Goal: Information Seeking & Learning: Learn about a topic

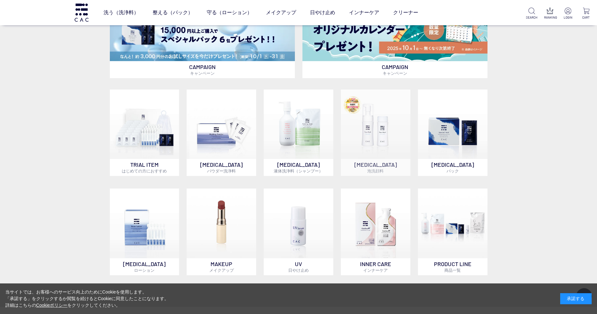
scroll to position [500, 0]
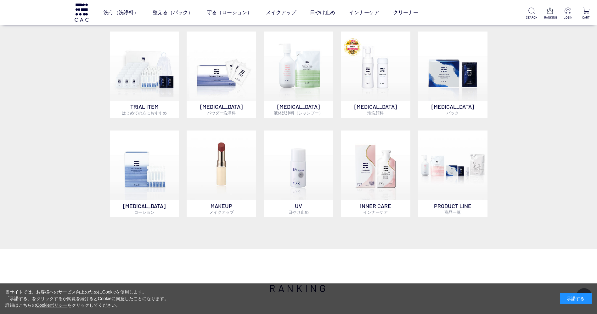
click at [576, 298] on div "承諾する" at bounding box center [575, 298] width 31 height 11
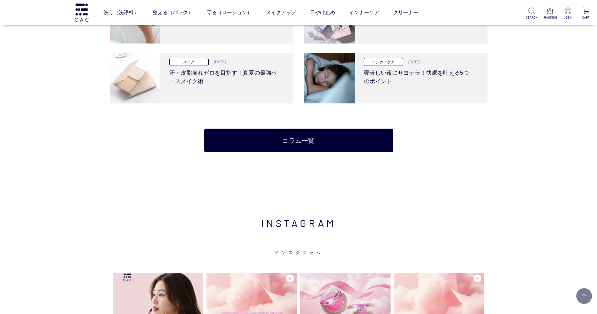
scroll to position [1343, 0]
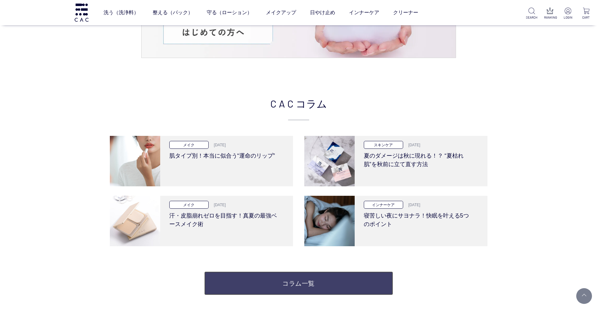
click at [314, 279] on link "コラム一覧" at bounding box center [298, 283] width 189 height 24
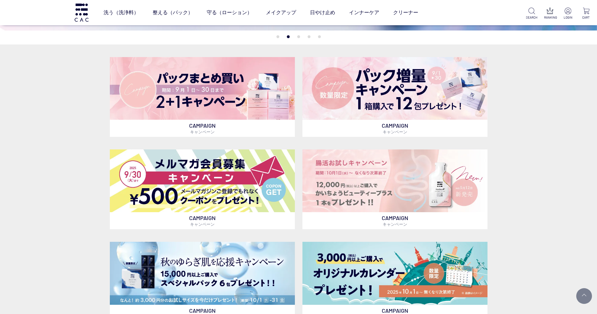
scroll to position [0, 0]
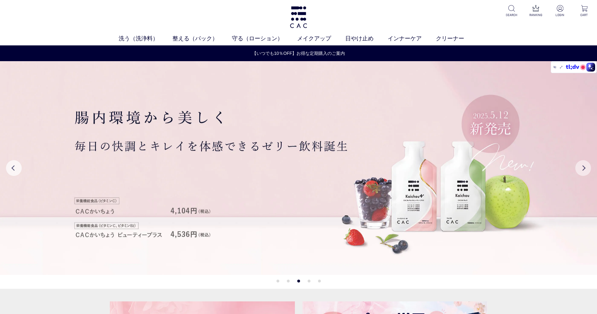
click at [579, 170] on button "Next" at bounding box center [583, 168] width 16 height 16
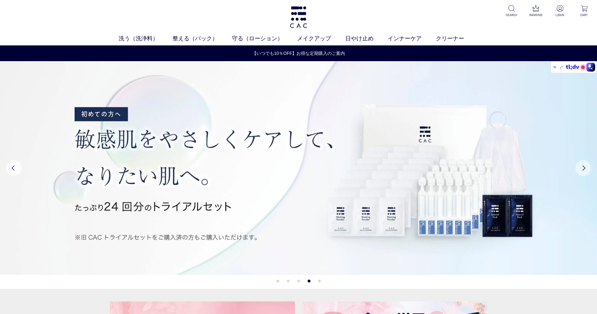
click at [580, 170] on button "Next" at bounding box center [583, 168] width 16 height 16
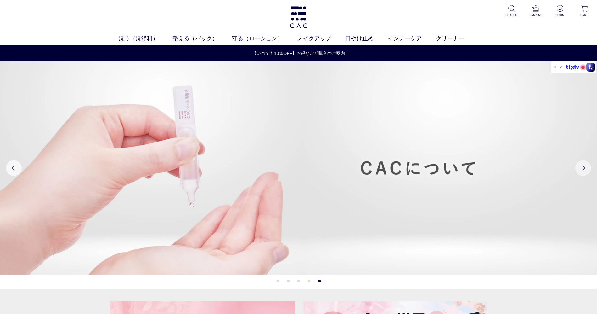
click at [580, 170] on button "Next" at bounding box center [583, 168] width 16 height 16
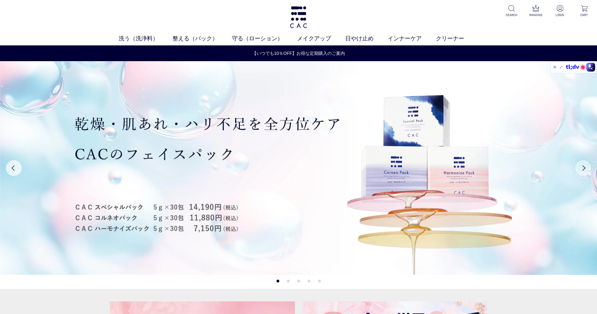
click at [580, 170] on button "Next" at bounding box center [583, 168] width 16 height 16
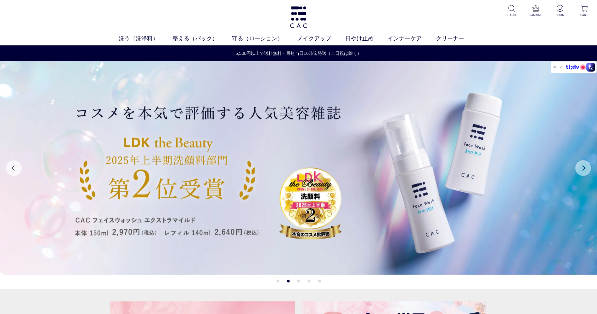
click at [580, 170] on button "Next" at bounding box center [583, 168] width 16 height 16
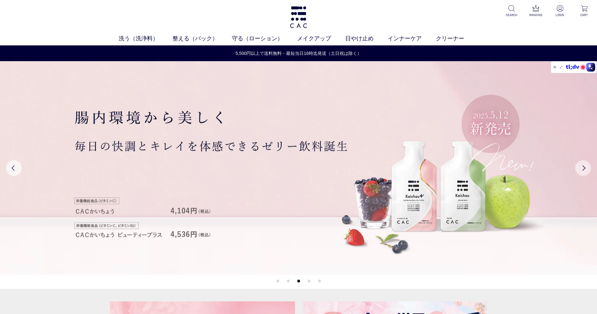
click at [580, 170] on button "Next" at bounding box center [583, 168] width 16 height 16
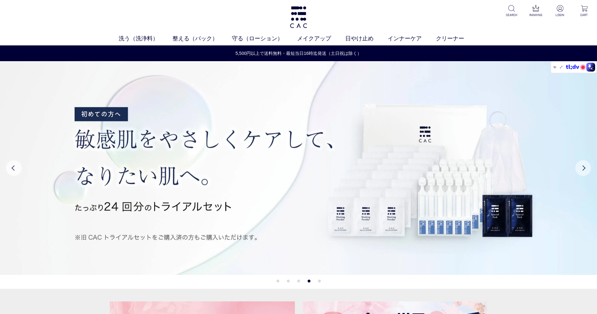
click at [580, 170] on button "Next" at bounding box center [583, 168] width 16 height 16
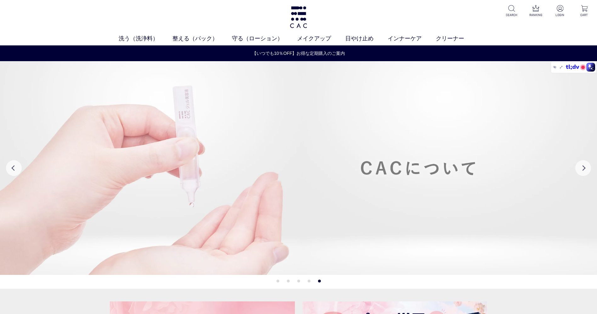
click at [514, 192] on img at bounding box center [298, 167] width 597 height 213
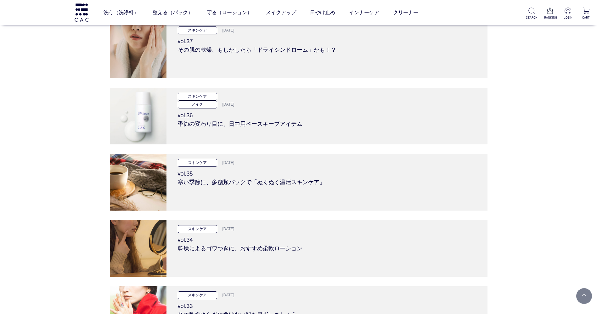
scroll to position [945, 0]
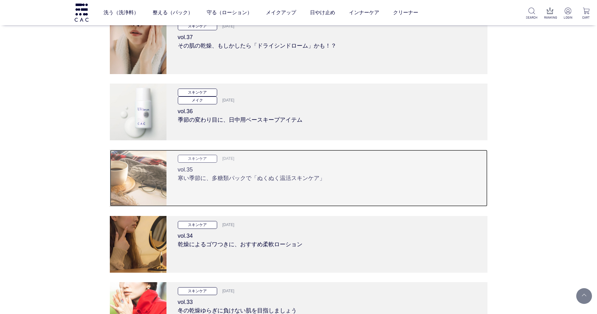
click at [271, 188] on div "スキンケア [DATE] vol.35 寒い季節に、多糖類パックで「ぬくぬく温活スキンケア」" at bounding box center [327, 178] width 321 height 57
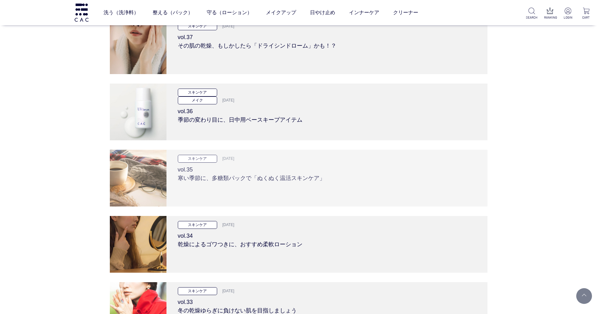
scroll to position [1184, 0]
